Goal: Transaction & Acquisition: Book appointment/travel/reservation

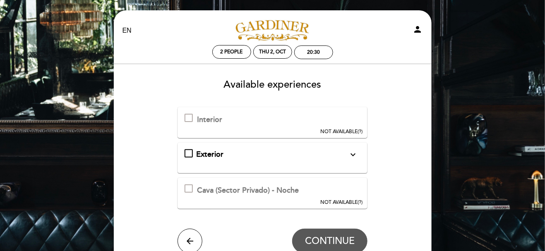
click at [190, 119] on div at bounding box center [189, 118] width 8 height 8
click at [186, 116] on div at bounding box center [189, 118] width 8 height 8
click at [188, 117] on div at bounding box center [189, 118] width 8 height 8
click at [342, 129] on span "NOT AVAILABLE" at bounding box center [338, 132] width 37 height 6
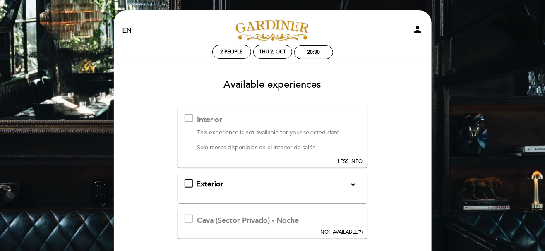
click at [190, 115] on div at bounding box center [189, 118] width 8 height 8
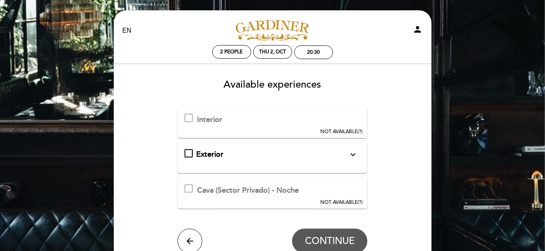
click at [341, 129] on span "NOT AVAILABLE" at bounding box center [338, 132] width 37 height 6
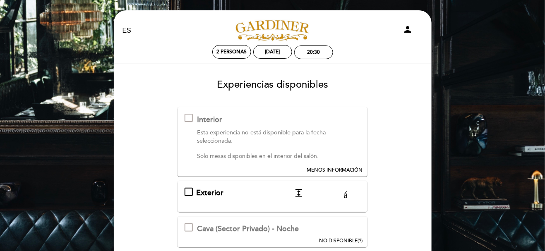
click at [190, 116] on div at bounding box center [189, 118] width 8 height 8
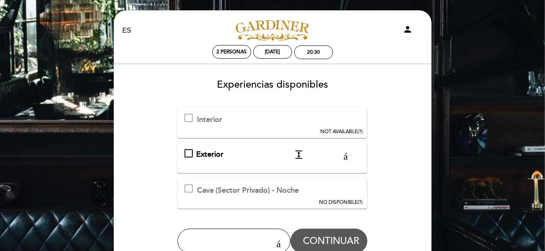
click at [190, 152] on div "Exterior expandir_más Mesas al aire libre. En caso de lluvia la reserva se canc…" at bounding box center [273, 154] width 176 height 11
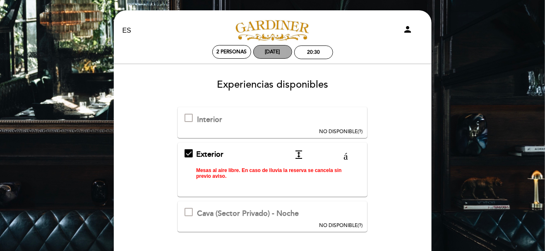
click at [287, 48] on div "[DATE]" at bounding box center [272, 52] width 39 height 14
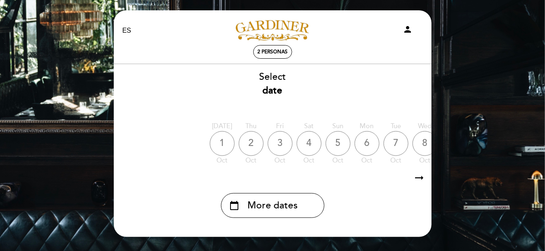
click at [220, 144] on div "1" at bounding box center [222, 143] width 25 height 25
click at [223, 147] on div "1" at bounding box center [222, 143] width 25 height 25
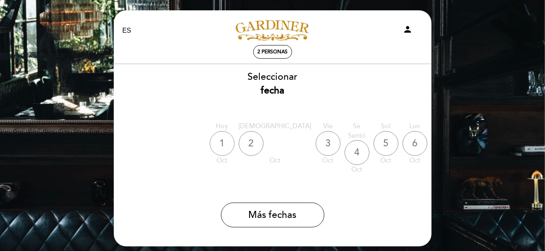
click at [222, 146] on font "1" at bounding box center [221, 144] width 5 height 12
click at [407, 28] on font "persona" at bounding box center [413, 29] width 20 height 10
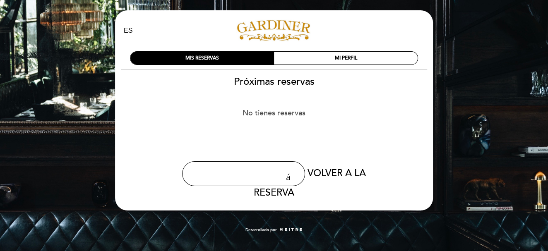
click at [254, 83] on font "Próximas reservas" at bounding box center [274, 82] width 81 height 12
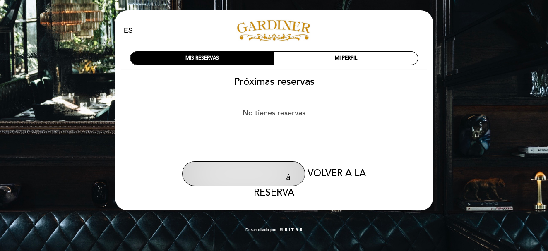
click at [256, 178] on font "flecha_atrás" at bounding box center [244, 175] width 114 height 10
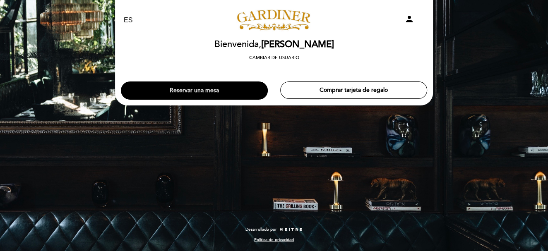
click at [190, 87] on font "Reservar una mesa" at bounding box center [194, 90] width 49 height 7
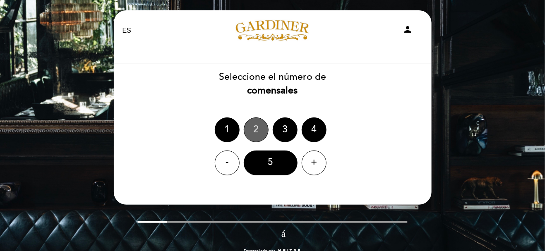
click at [249, 126] on div "2" at bounding box center [256, 130] width 25 height 25
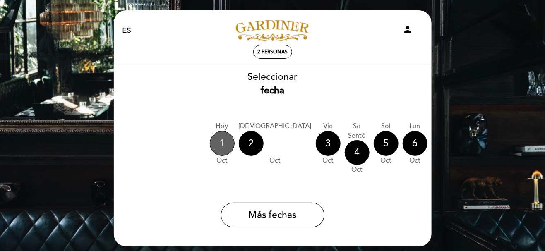
click at [219, 144] on font "1" at bounding box center [221, 144] width 5 height 12
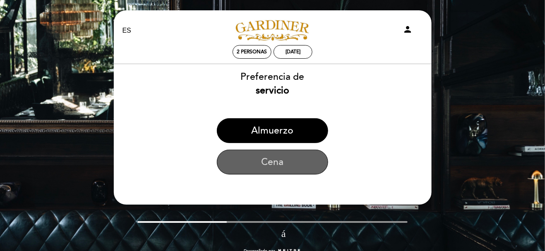
click at [257, 160] on button "Cena" at bounding box center [272, 162] width 111 height 25
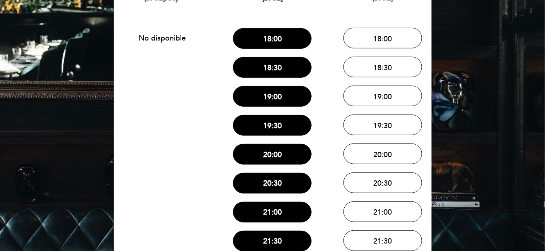
scroll to position [92, 0]
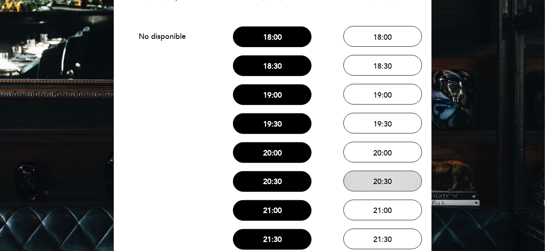
click at [382, 182] on font "tarjeta de crédito" at bounding box center [429, 181] width 158 height 10
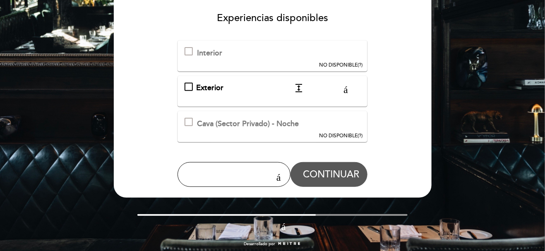
scroll to position [79, 0]
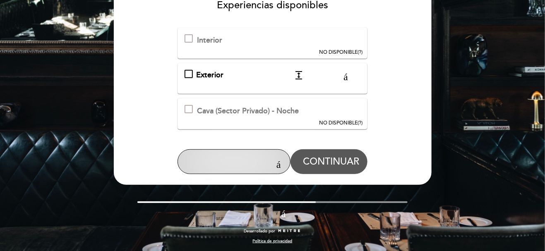
click at [259, 160] on font "flecha_atrás" at bounding box center [234, 163] width 114 height 10
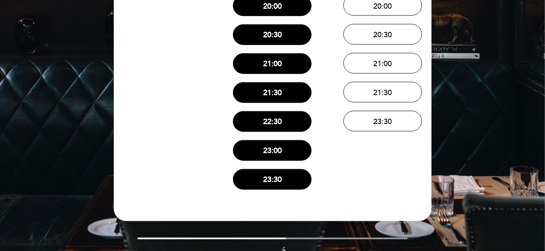
scroll to position [92, 0]
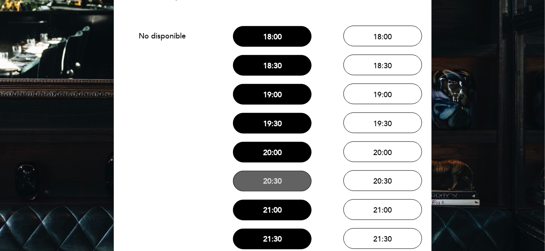
click at [282, 180] on font "tarjeta de crédito" at bounding box center [318, 181] width 158 height 10
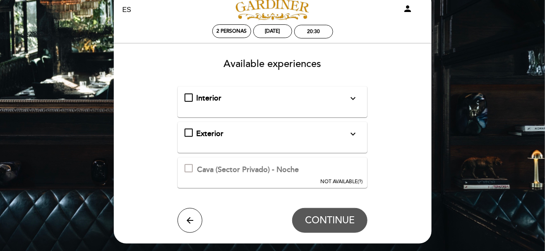
scroll to position [0, 0]
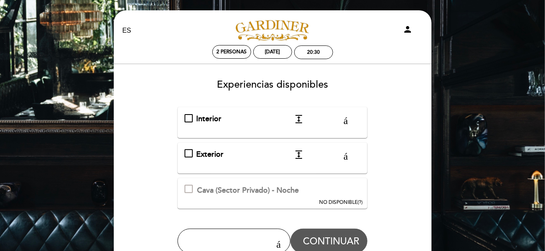
click at [190, 118] on div "Interior expandir_más Solo mesas disponibles en el interior del salón." at bounding box center [273, 119] width 176 height 11
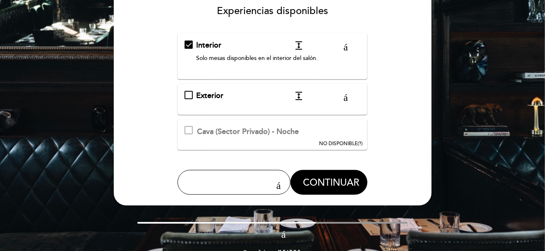
scroll to position [92, 0]
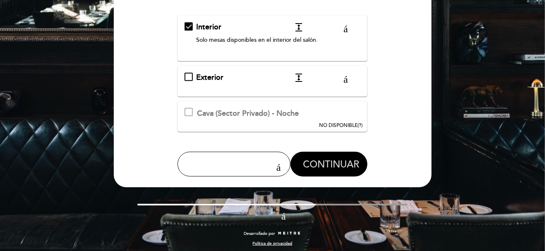
click at [333, 163] on font "CONTINUAR" at bounding box center [331, 165] width 56 height 12
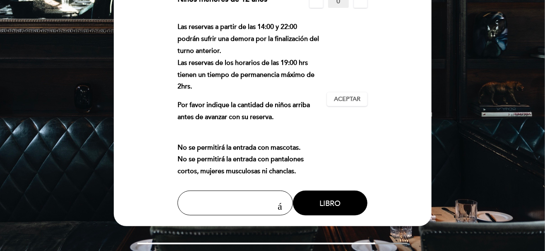
scroll to position [67, 0]
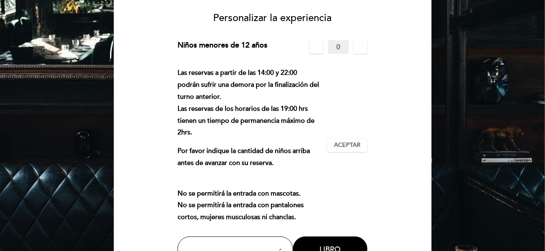
click at [349, 145] on font "Aceptar" at bounding box center [347, 145] width 26 height 7
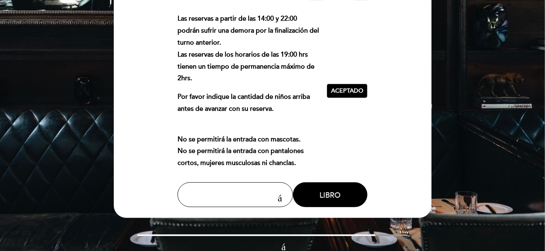
scroll to position [155, 0]
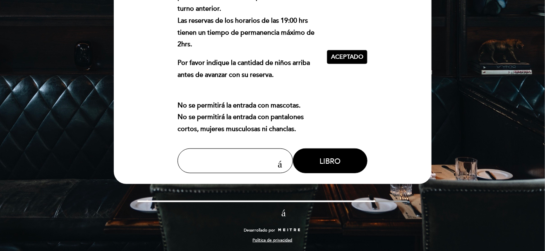
drag, startPoint x: 171, startPoint y: 100, endPoint x: 301, endPoint y: 125, distance: 131.9
click at [300, 125] on form "Cargo por servicio : 0 % Nada seleccionado 0 % 15 % 18 % 20 % Niños menores de …" at bounding box center [273, 62] width 306 height 221
copy div "No se permitirá la entrada con mascotas. No se permitirá la entrada con pantalo…"
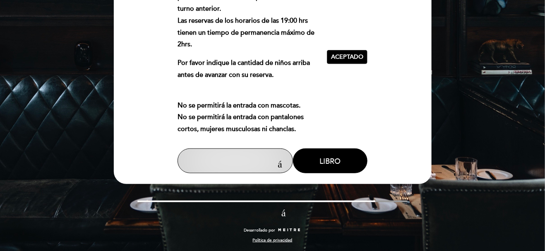
click at [268, 158] on font "flecha_atrás" at bounding box center [235, 163] width 114 height 10
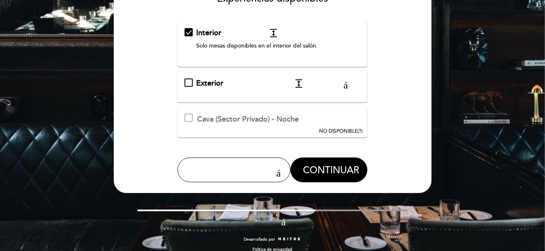
scroll to position [92, 0]
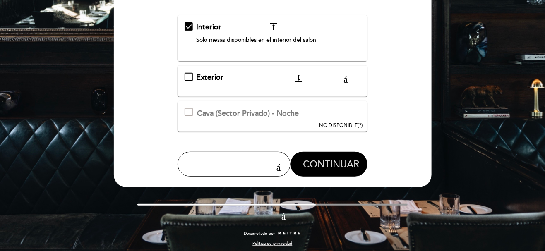
click at [349, 158] on font "CONTINUAR" at bounding box center [331, 164] width 56 height 12
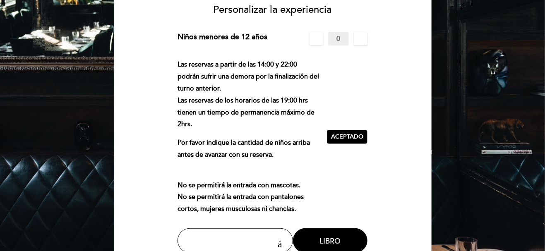
scroll to position [155, 0]
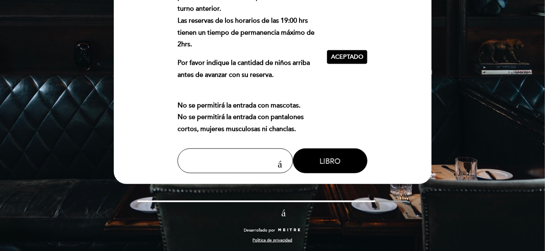
click at [330, 160] on font "Libro" at bounding box center [329, 161] width 21 height 9
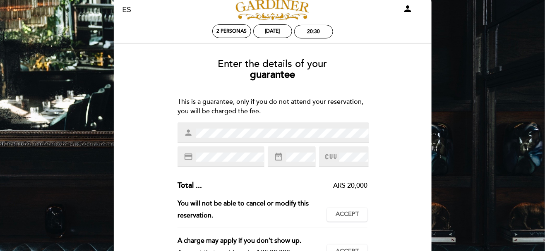
scroll to position [0, 0]
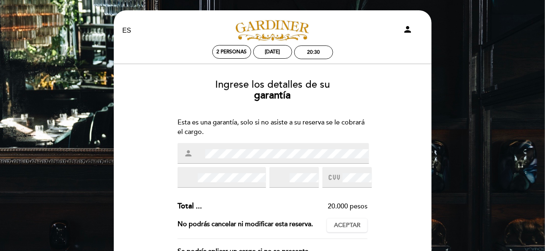
click at [157, 142] on div "Ingrese los detalles de su garantía Esta es una garantía, solo si no asiste a s…" at bounding box center [273, 226] width 306 height 306
click at [142, 177] on div "Ingrese los detalles de su garantía Esta es una garantía, solo si no asiste a s…" at bounding box center [273, 226] width 306 height 306
click at [440, 226] on div "ES ES PT [PERSON_NAME] persona 2 personas [DATE] 20:30 [GEOGRAPHIC_DATA] [GEOGR…" at bounding box center [272, 228] width 545 height 457
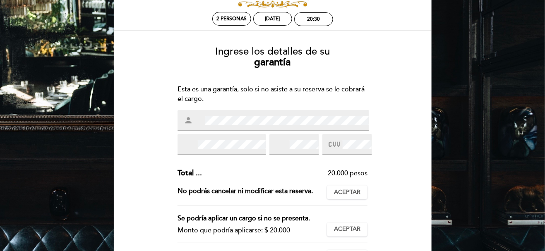
scroll to position [92, 0]
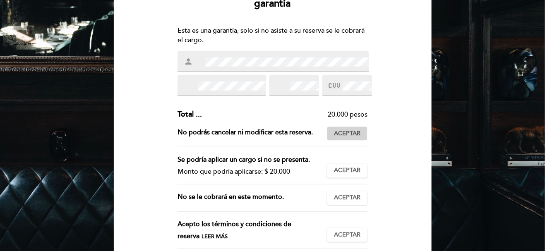
click at [346, 133] on font "Aceptar" at bounding box center [347, 133] width 26 height 7
click at [346, 133] on font "Aceptado" at bounding box center [347, 133] width 32 height 7
click at [349, 171] on font "Aceptar" at bounding box center [347, 170] width 26 height 7
click at [355, 135] on font "Aceptar" at bounding box center [347, 133] width 26 height 7
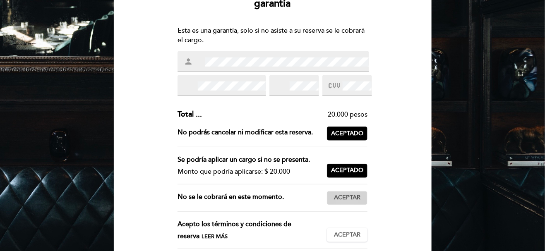
click at [344, 199] on font "Aceptar" at bounding box center [347, 197] width 26 height 7
click at [347, 236] on font "Aceptar" at bounding box center [347, 234] width 26 height 7
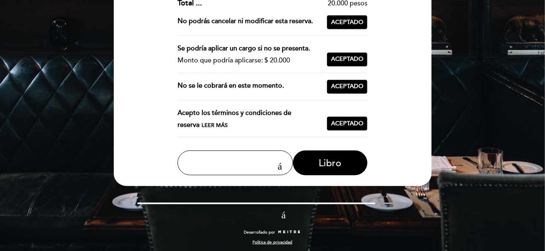
scroll to position [205, 0]
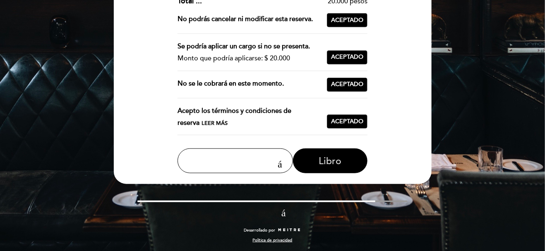
click at [341, 165] on button "Libro" at bounding box center [330, 161] width 74 height 25
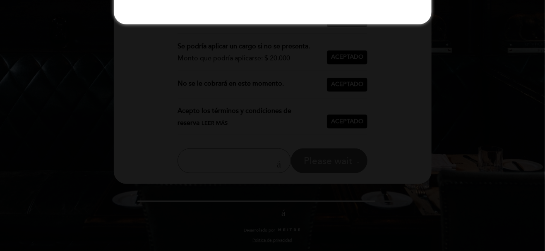
scroll to position [0, 0]
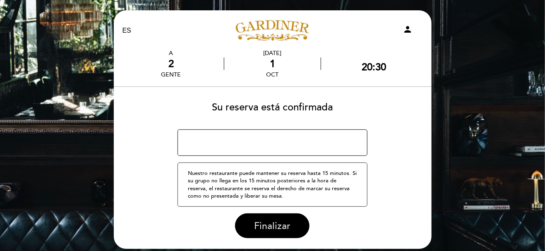
click at [274, 223] on font "Finalizar" at bounding box center [272, 227] width 36 height 12
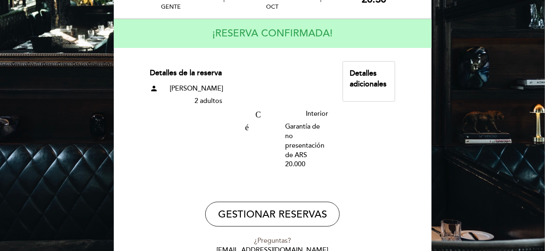
scroll to position [92, 0]
